Goal: Information Seeking & Learning: Learn about a topic

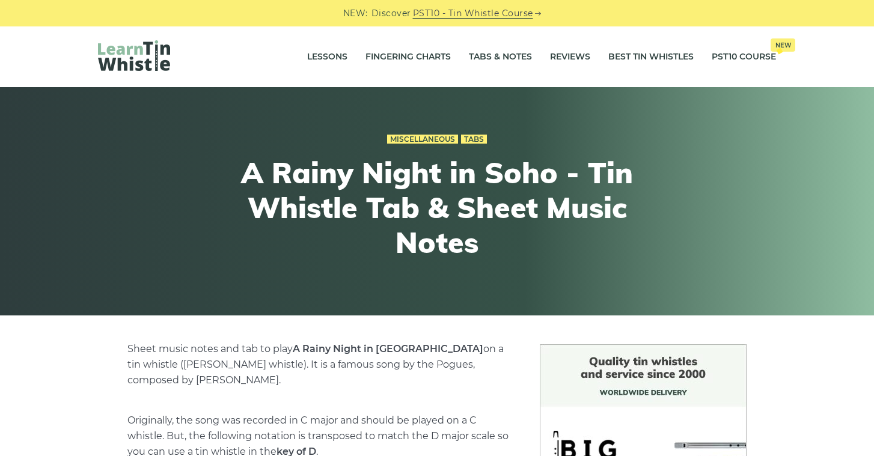
scroll to position [-5, 0]
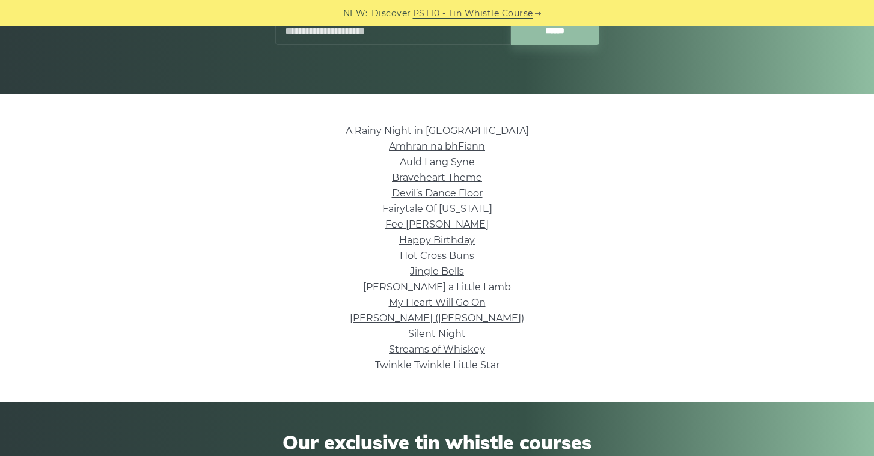
scroll to position [263, 0]
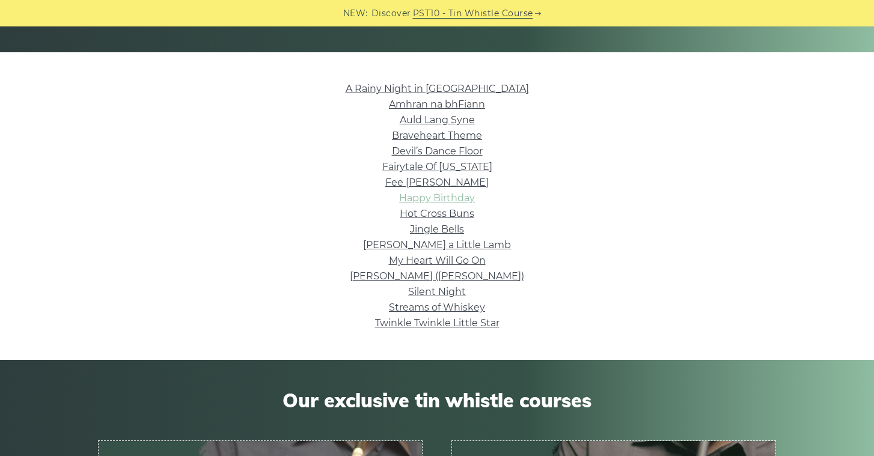
click at [444, 200] on link "Happy Birthday" at bounding box center [437, 197] width 76 height 11
click at [445, 214] on link "Hot Cross Buns" at bounding box center [437, 213] width 75 height 11
click at [455, 260] on link "My Heart Will Go On" at bounding box center [437, 260] width 97 height 11
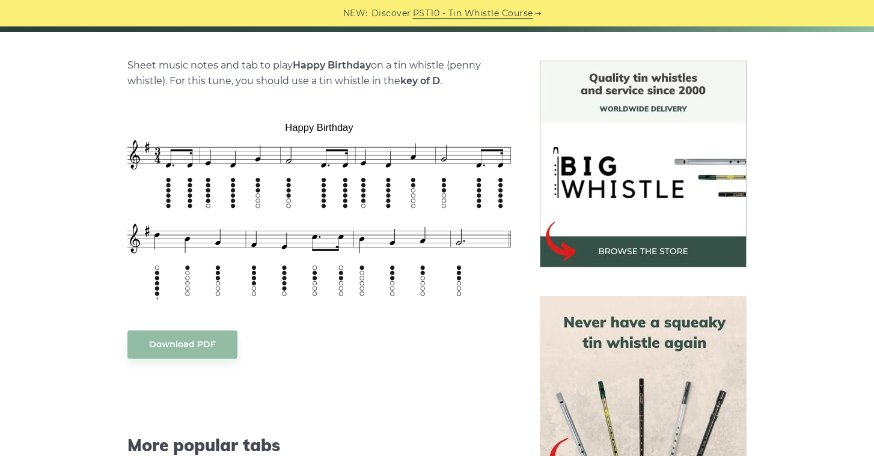
scroll to position [286, 0]
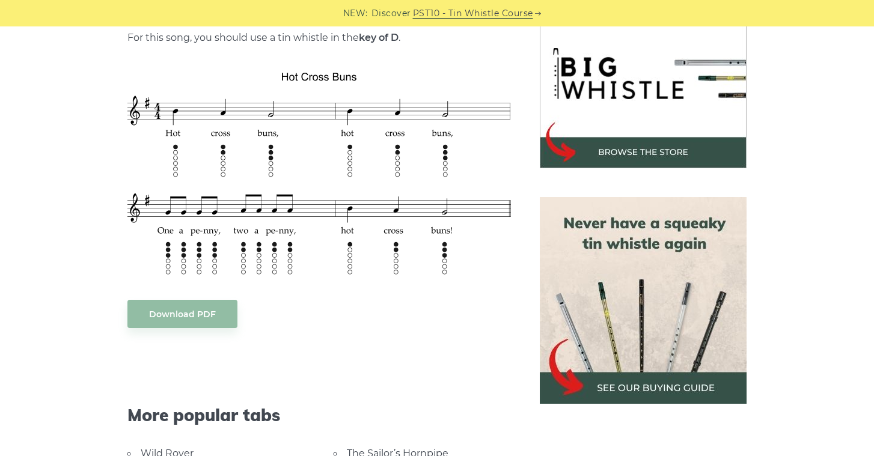
scroll to position [374, 0]
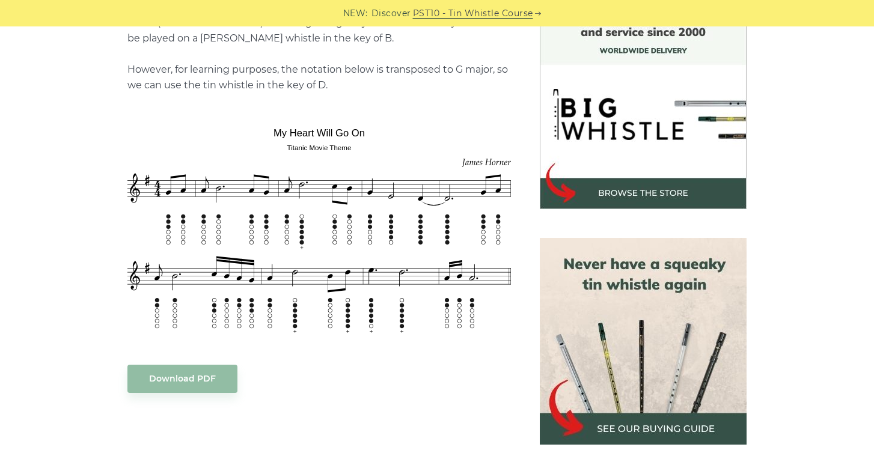
scroll to position [376, 0]
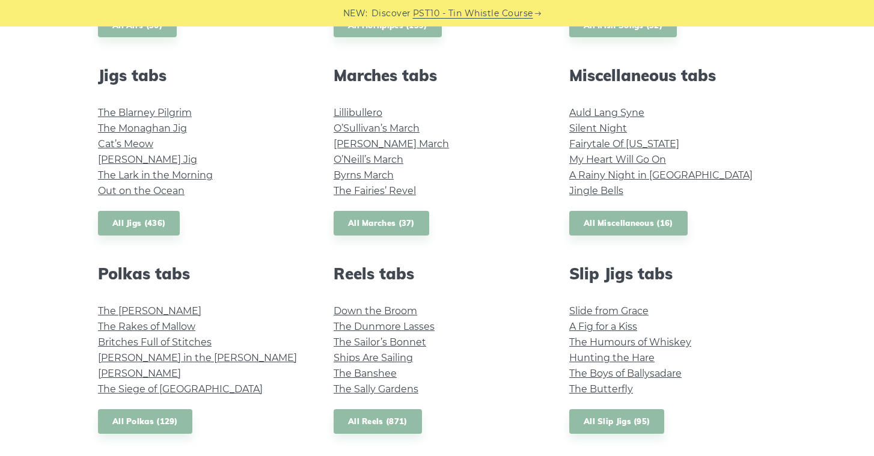
click at [635, 165] on li "My Heart Will Go On" at bounding box center [673, 160] width 207 height 16
click at [631, 147] on link "Fairytale Of New York" at bounding box center [625, 143] width 110 height 11
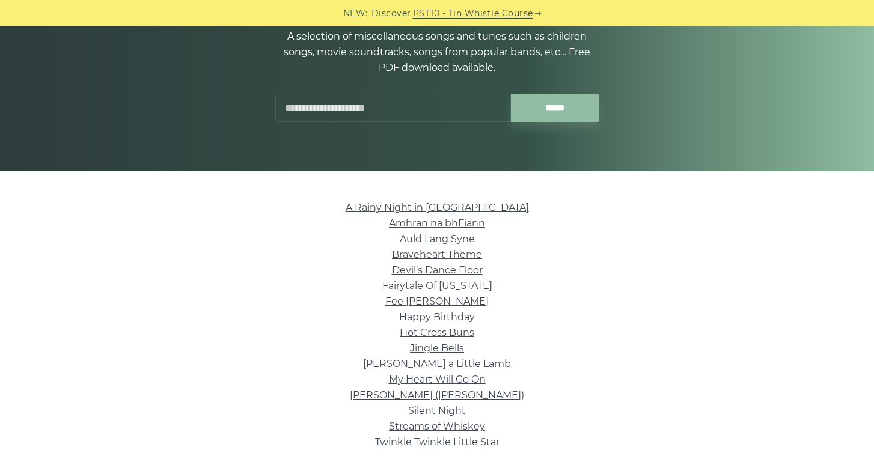
scroll to position [210, 0]
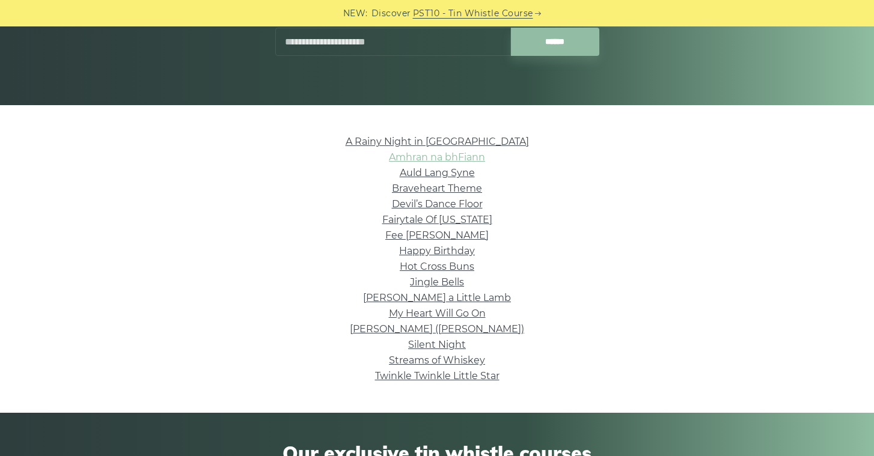
click at [451, 156] on link "Amhran na bhFiann" at bounding box center [437, 157] width 96 height 11
click at [440, 314] on link "My Heart Will Go On" at bounding box center [437, 313] width 97 height 11
click at [449, 159] on link "Amhran na bhFiann" at bounding box center [437, 157] width 96 height 11
click at [441, 218] on link "Fairytale Of New York" at bounding box center [437, 219] width 110 height 11
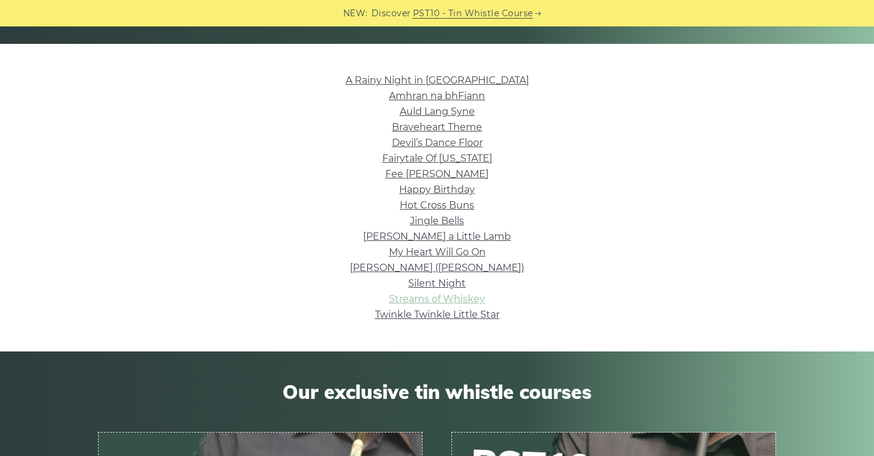
scroll to position [272, 0]
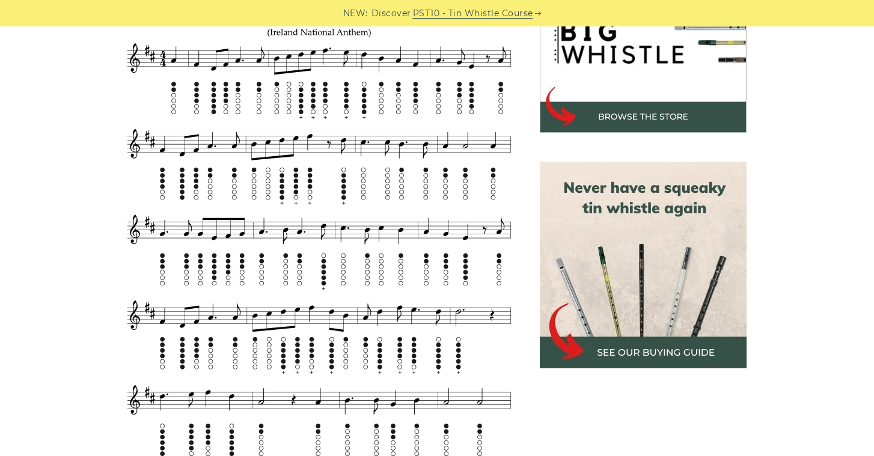
scroll to position [421, 0]
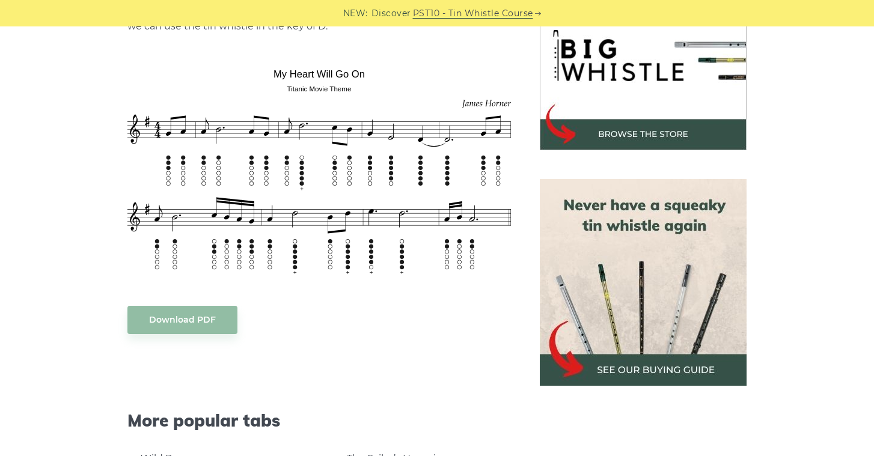
scroll to position [410, 0]
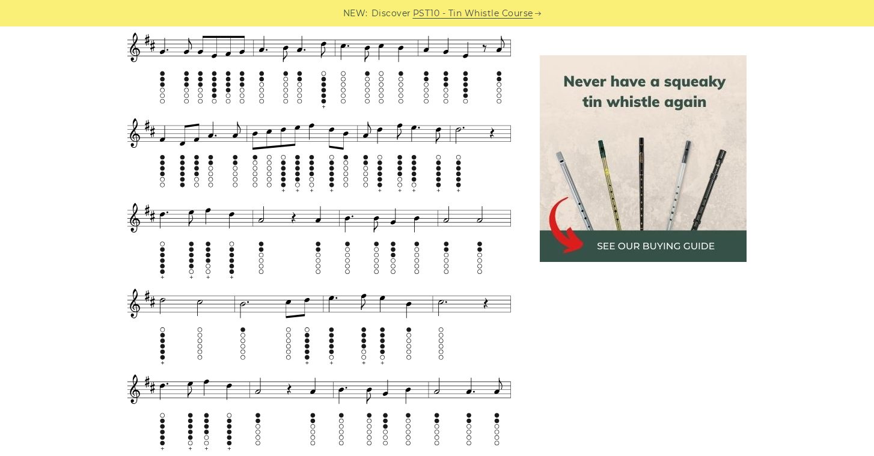
scroll to position [604, 0]
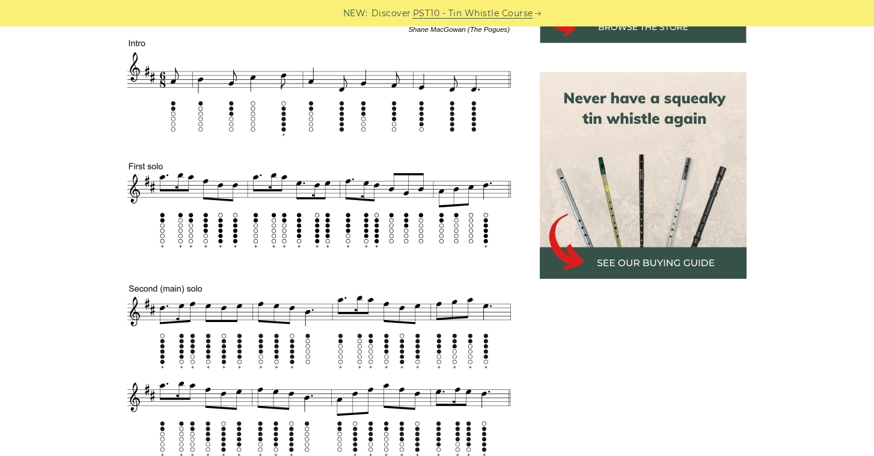
scroll to position [510, 0]
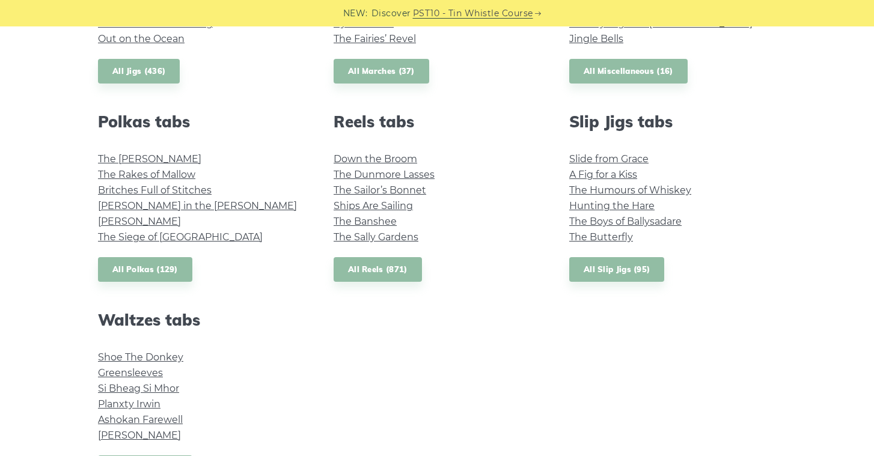
scroll to position [806, 0]
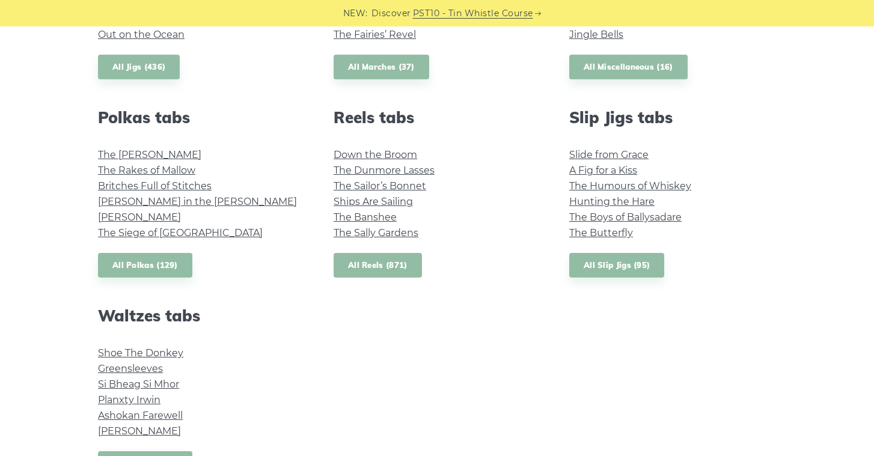
click at [392, 262] on link "All Reels (871)" at bounding box center [378, 265] width 88 height 25
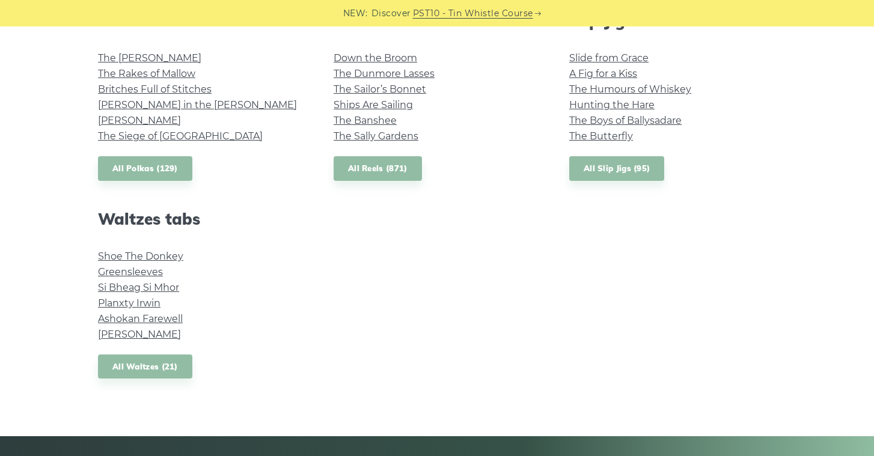
scroll to position [895, 0]
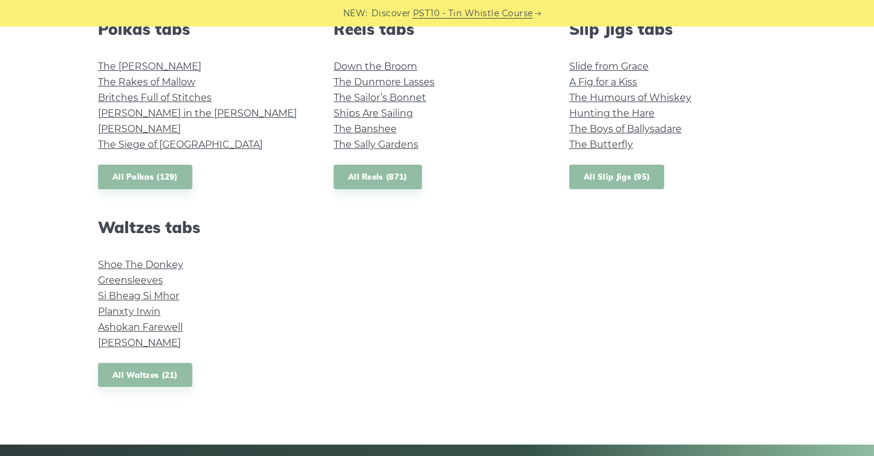
click at [630, 185] on link "All Slip Jigs (95)" at bounding box center [617, 177] width 95 height 25
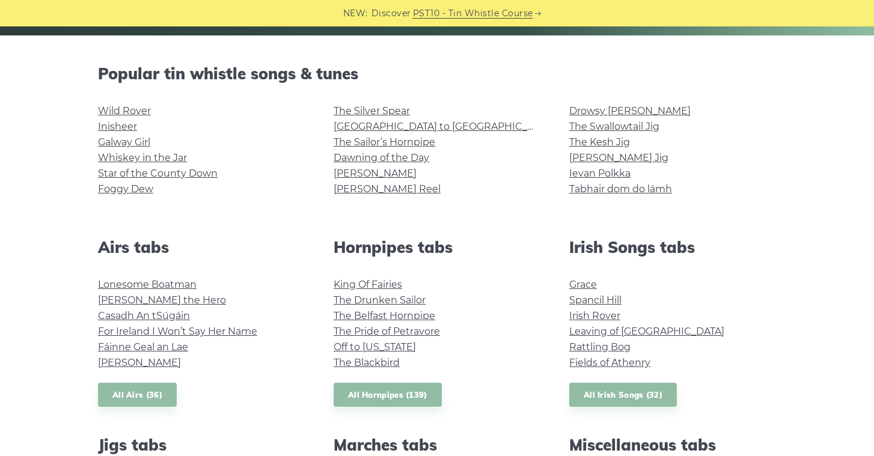
scroll to position [309, 0]
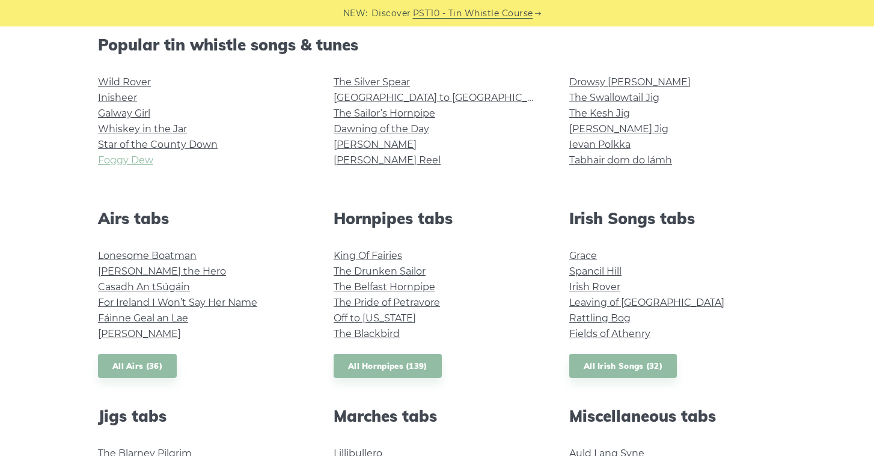
click at [132, 161] on link "Foggy Dew" at bounding box center [125, 160] width 55 height 11
click at [126, 78] on link "Wild Rover" at bounding box center [124, 81] width 53 height 11
click at [135, 108] on link "Galway Girl" at bounding box center [124, 113] width 52 height 11
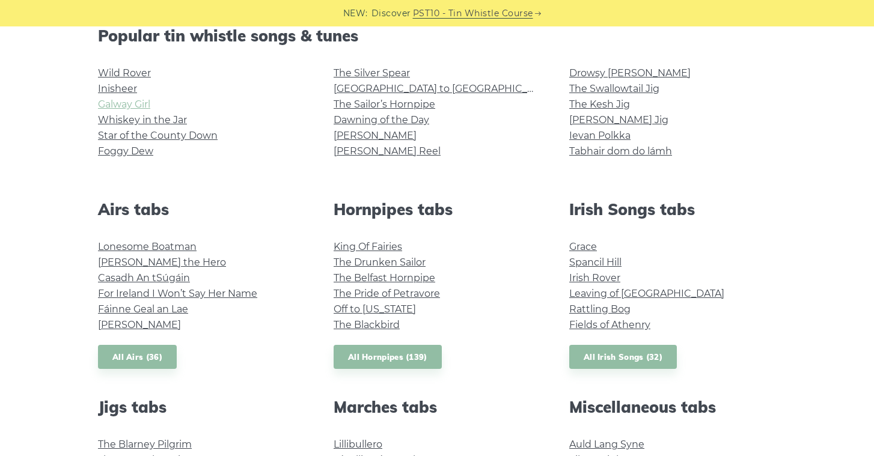
click at [136, 103] on link "Galway Girl" at bounding box center [124, 104] width 52 height 11
click at [200, 135] on link "Star of the County Down" at bounding box center [158, 135] width 120 height 11
click at [396, 120] on link "Dawning of the Day" at bounding box center [382, 119] width 96 height 11
click at [387, 88] on link "Rocky Road to Dublin" at bounding box center [445, 88] width 222 height 11
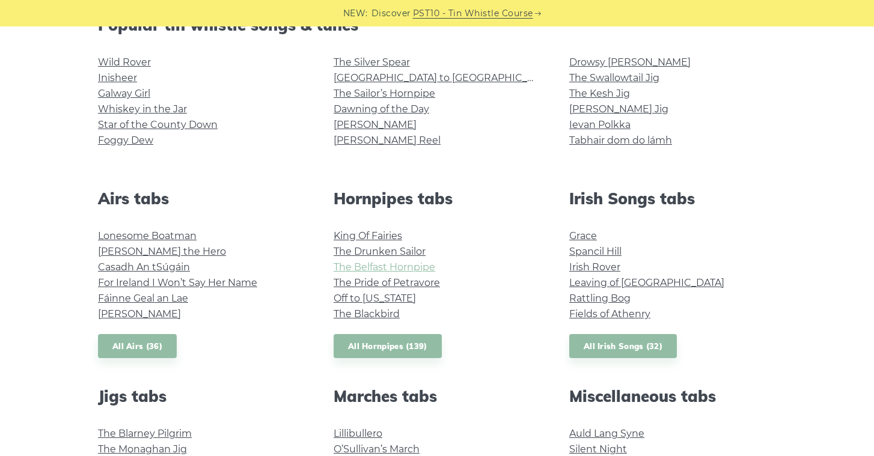
scroll to position [321, 0]
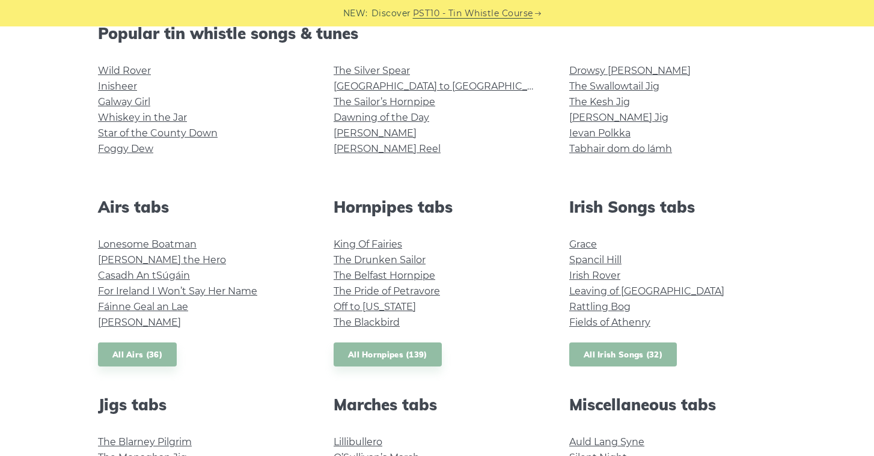
click at [611, 354] on link "All Irish Songs (32)" at bounding box center [624, 355] width 108 height 25
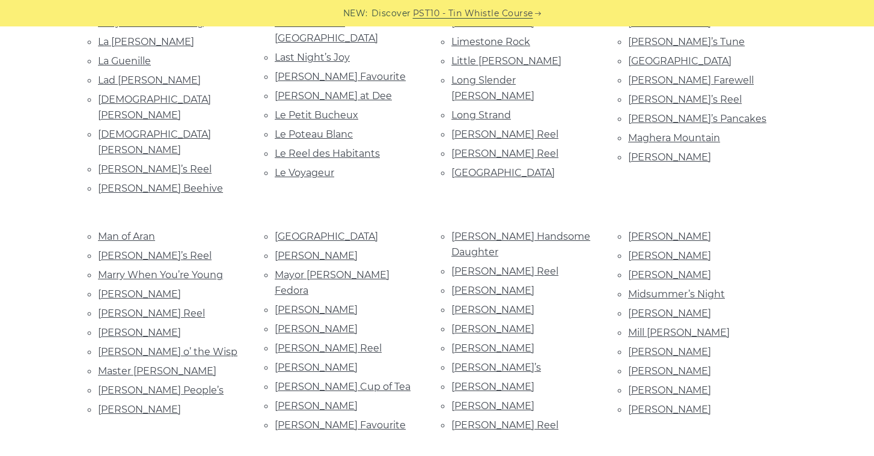
scroll to position [1674, 0]
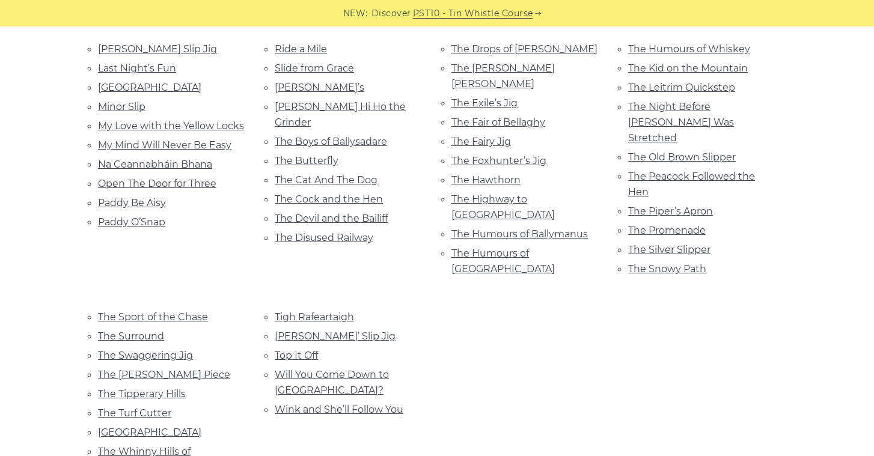
scroll to position [682, 0]
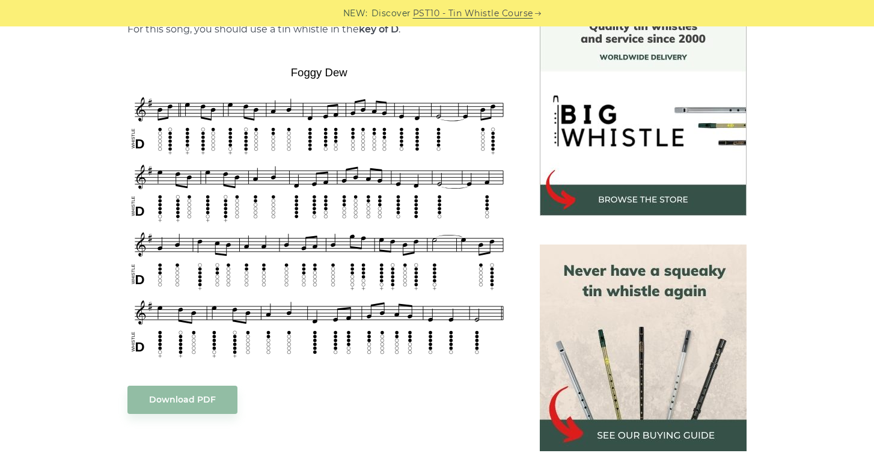
scroll to position [331, 0]
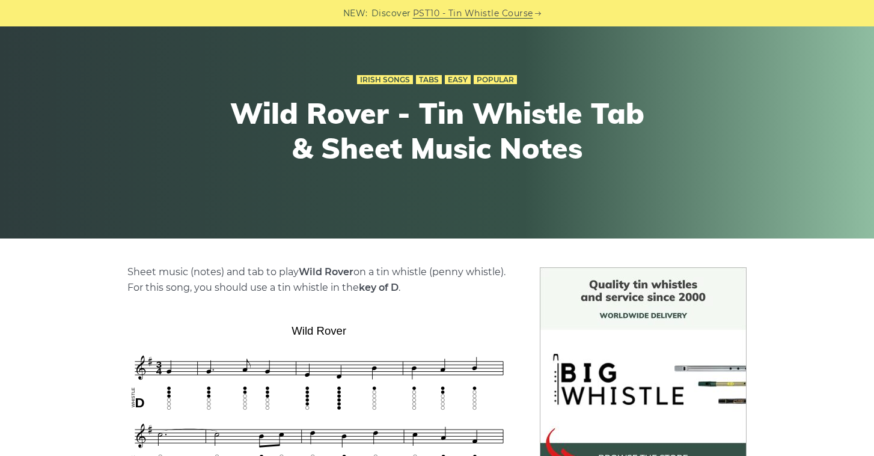
scroll to position [88, 0]
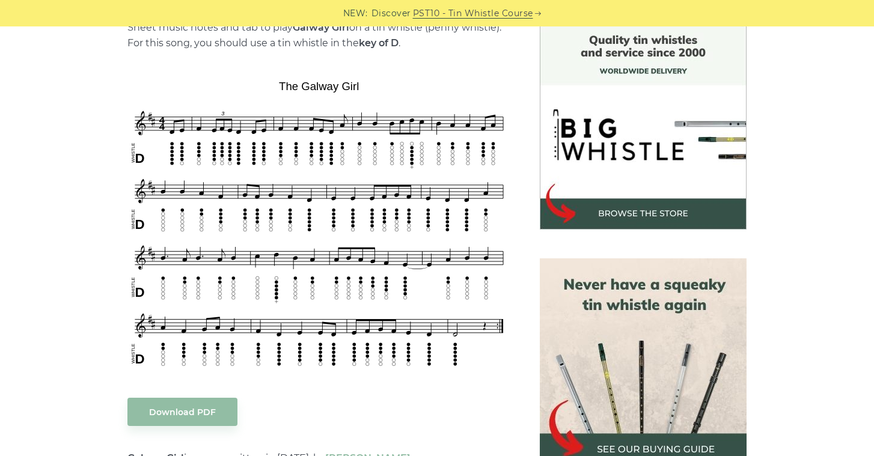
scroll to position [331, 0]
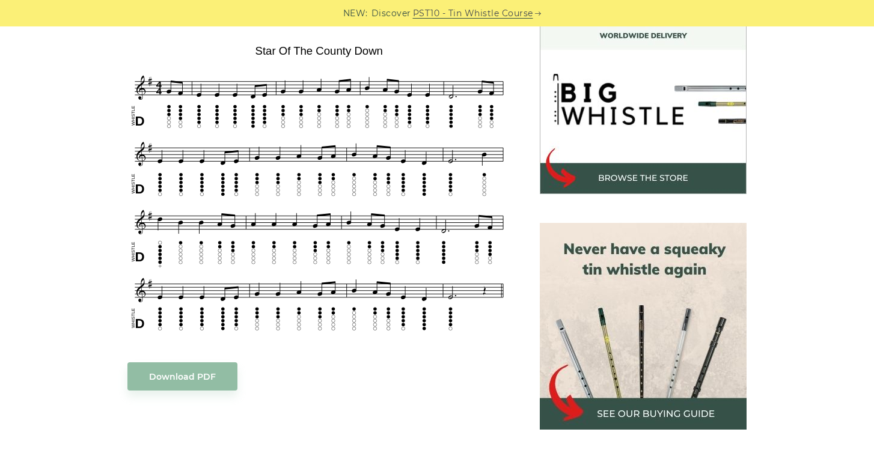
scroll to position [355, 0]
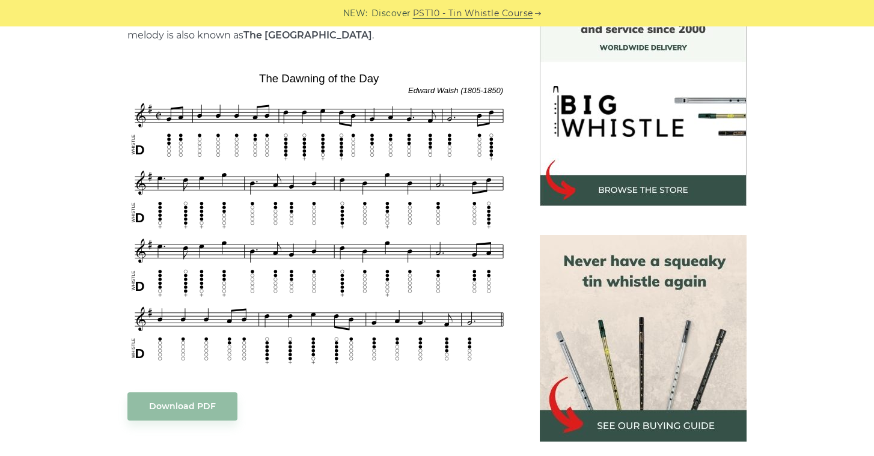
scroll to position [354, 0]
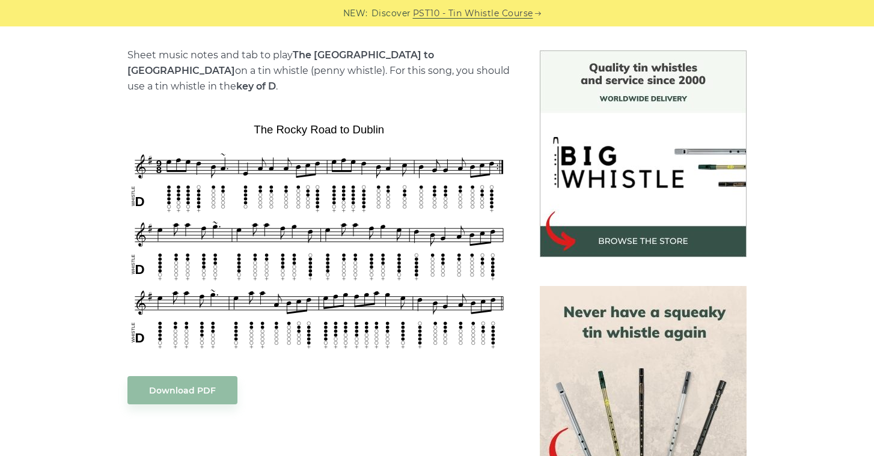
scroll to position [292, 0]
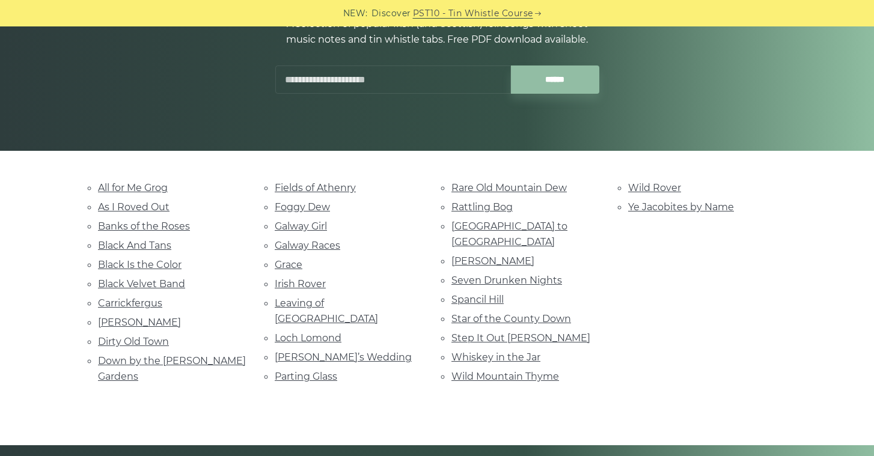
scroll to position [165, 0]
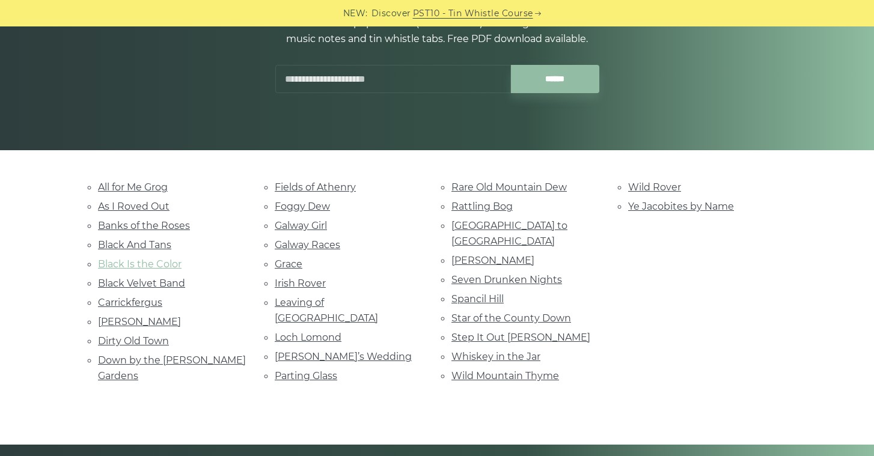
click at [143, 265] on link "Black Is the Color" at bounding box center [140, 264] width 84 height 11
click at [298, 262] on link "Grace" at bounding box center [289, 264] width 28 height 11
click at [490, 293] on link "Spancil Hill" at bounding box center [478, 298] width 52 height 11
click at [328, 370] on link "Parting Glass" at bounding box center [306, 375] width 63 height 11
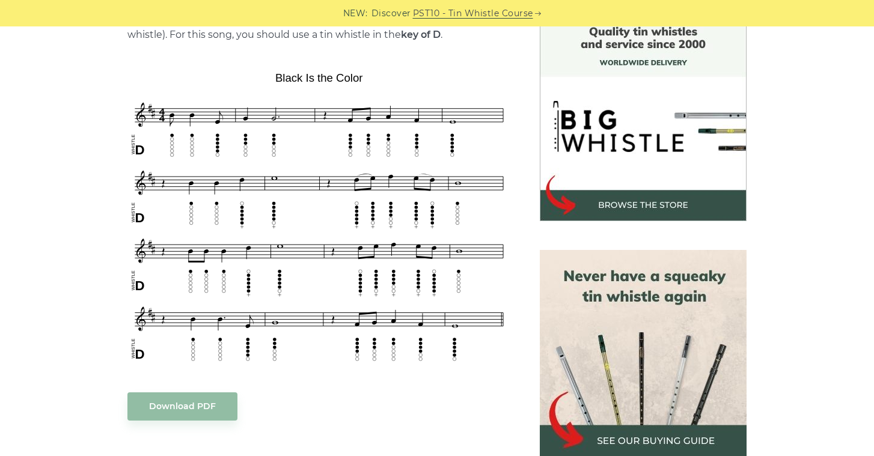
scroll to position [325, 0]
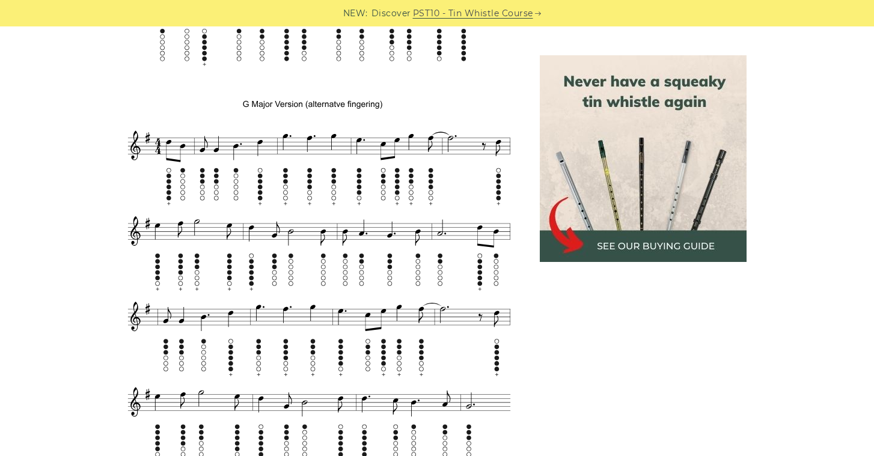
scroll to position [1117, 0]
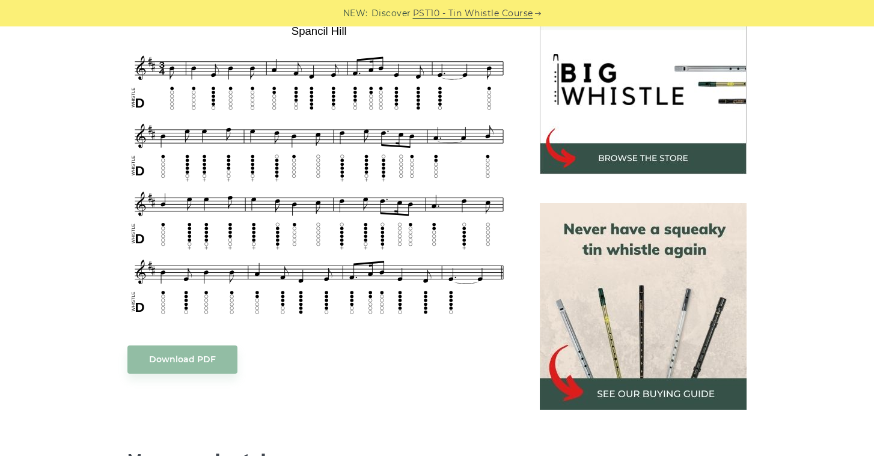
scroll to position [378, 0]
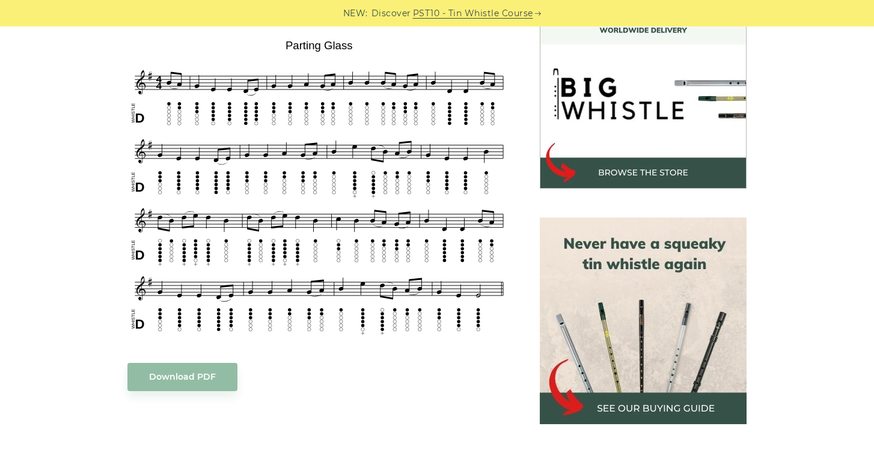
scroll to position [364, 0]
